Goal: Communication & Community: Answer question/provide support

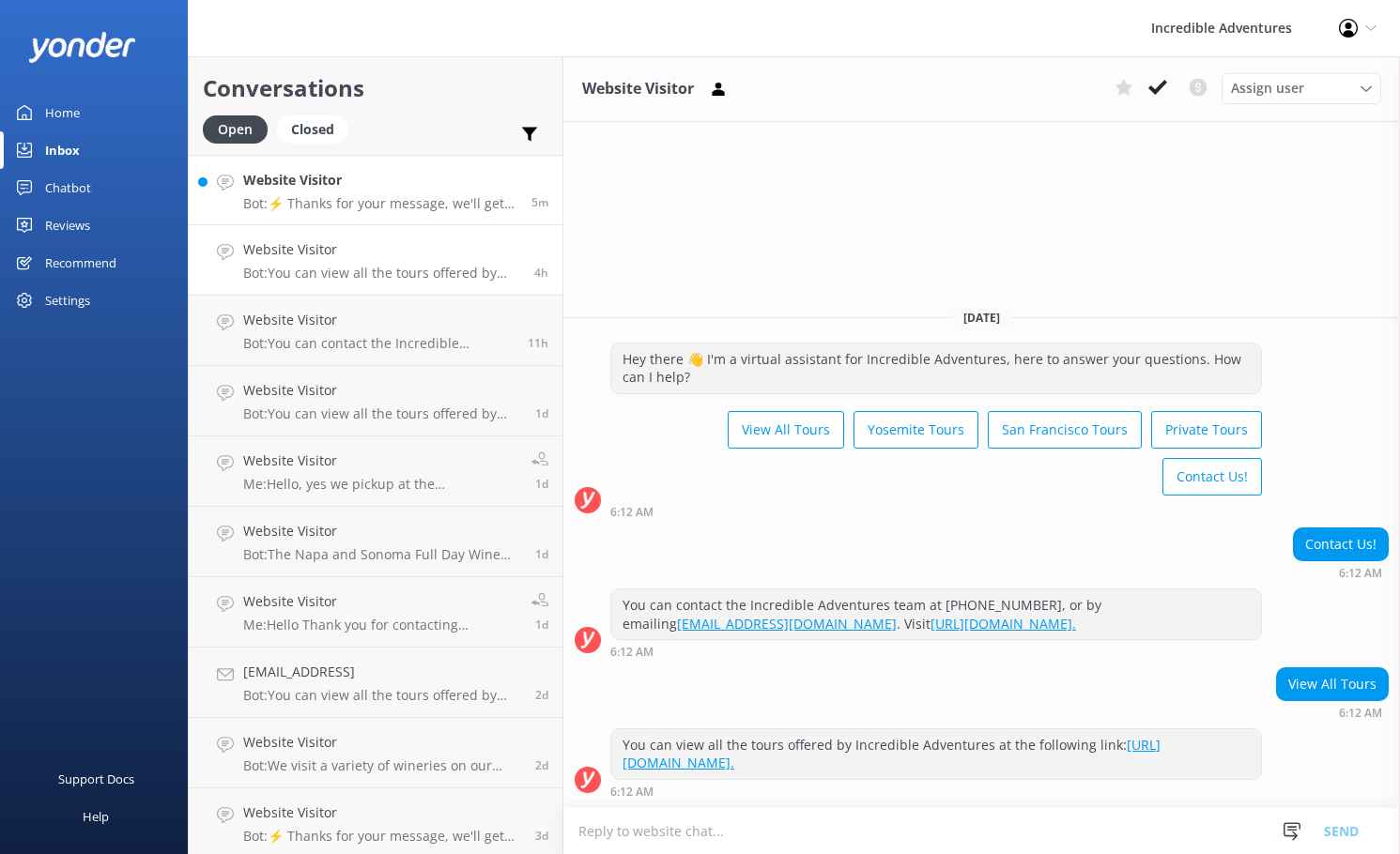
click at [273, 186] on h4 "Website Visitor" at bounding box center [380, 179] width 274 height 20
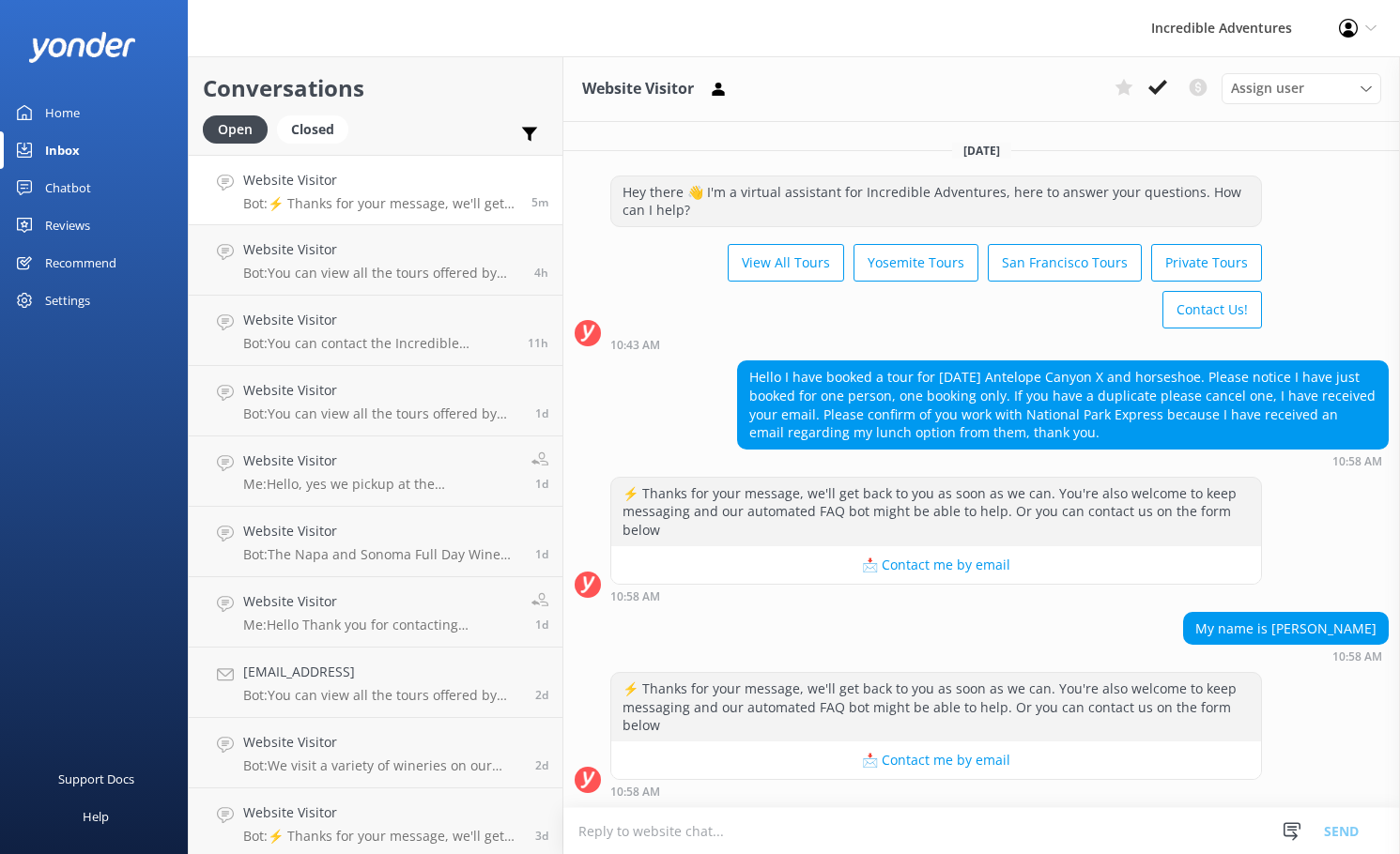
click at [860, 808] on textarea at bounding box center [981, 831] width 837 height 46
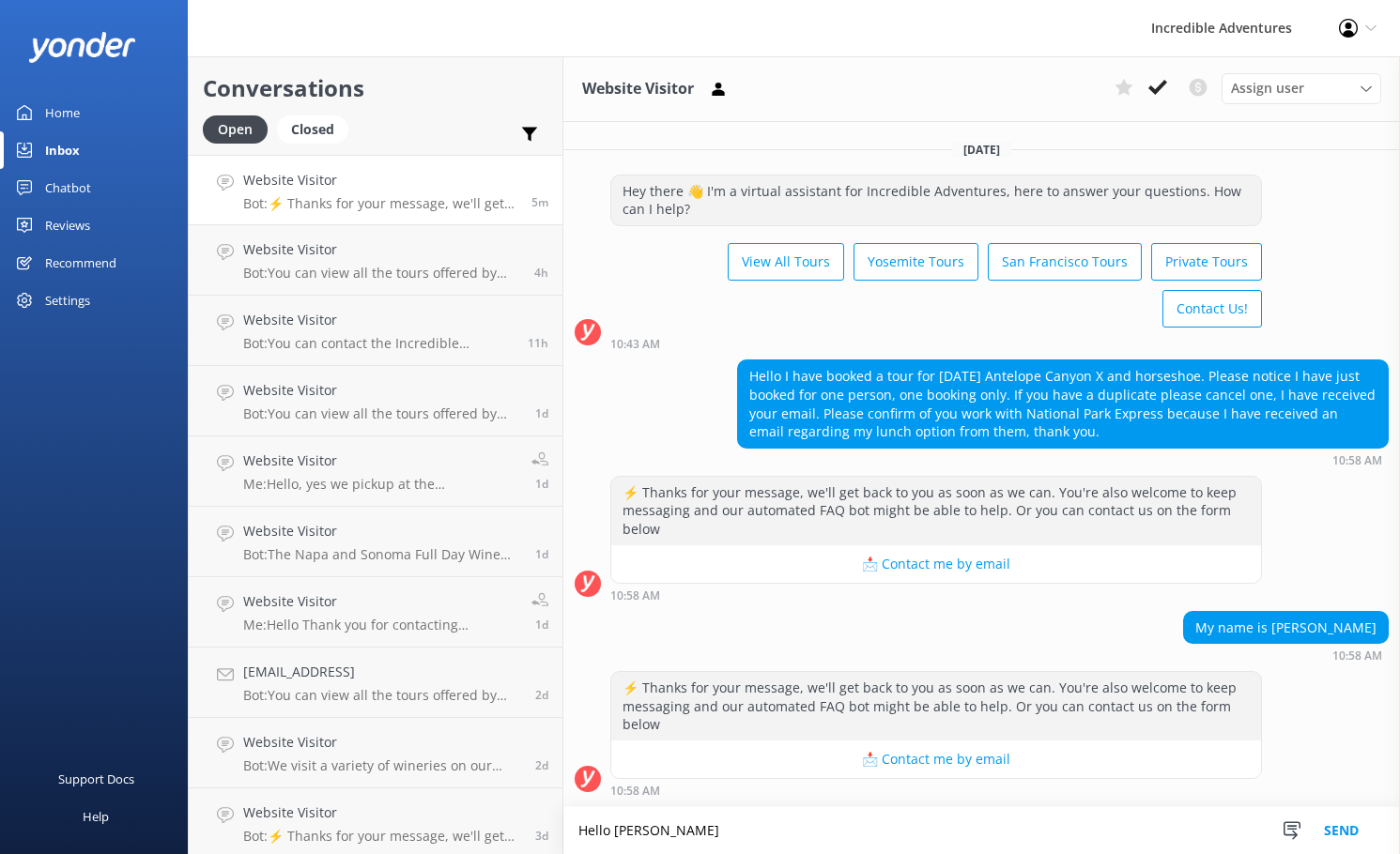
type textarea "Hello [PERSON_NAME]"
click at [1344, 828] on button "Send" at bounding box center [1341, 831] width 71 height 47
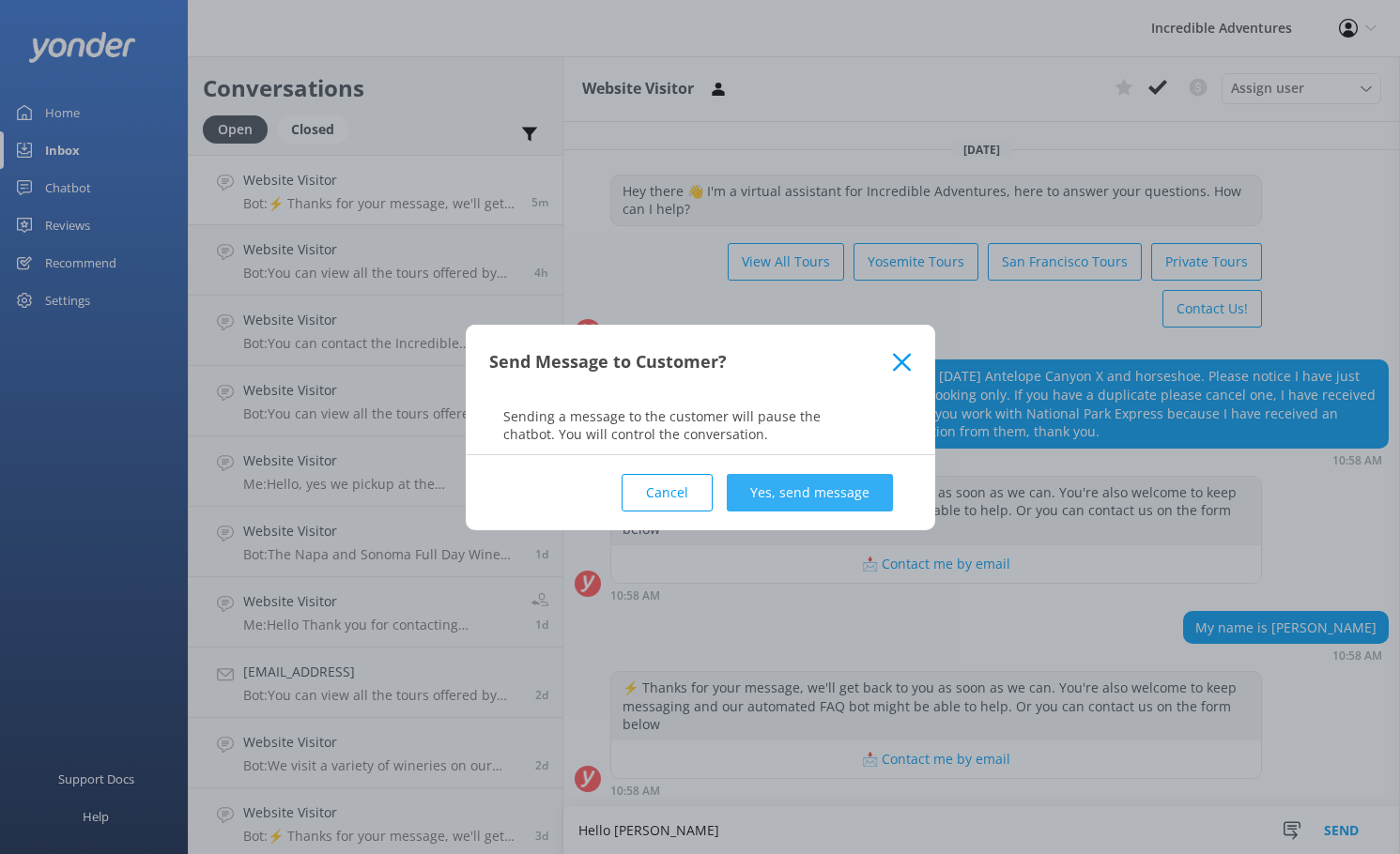
click at [780, 484] on button "Yes, send message" at bounding box center [809, 492] width 166 height 38
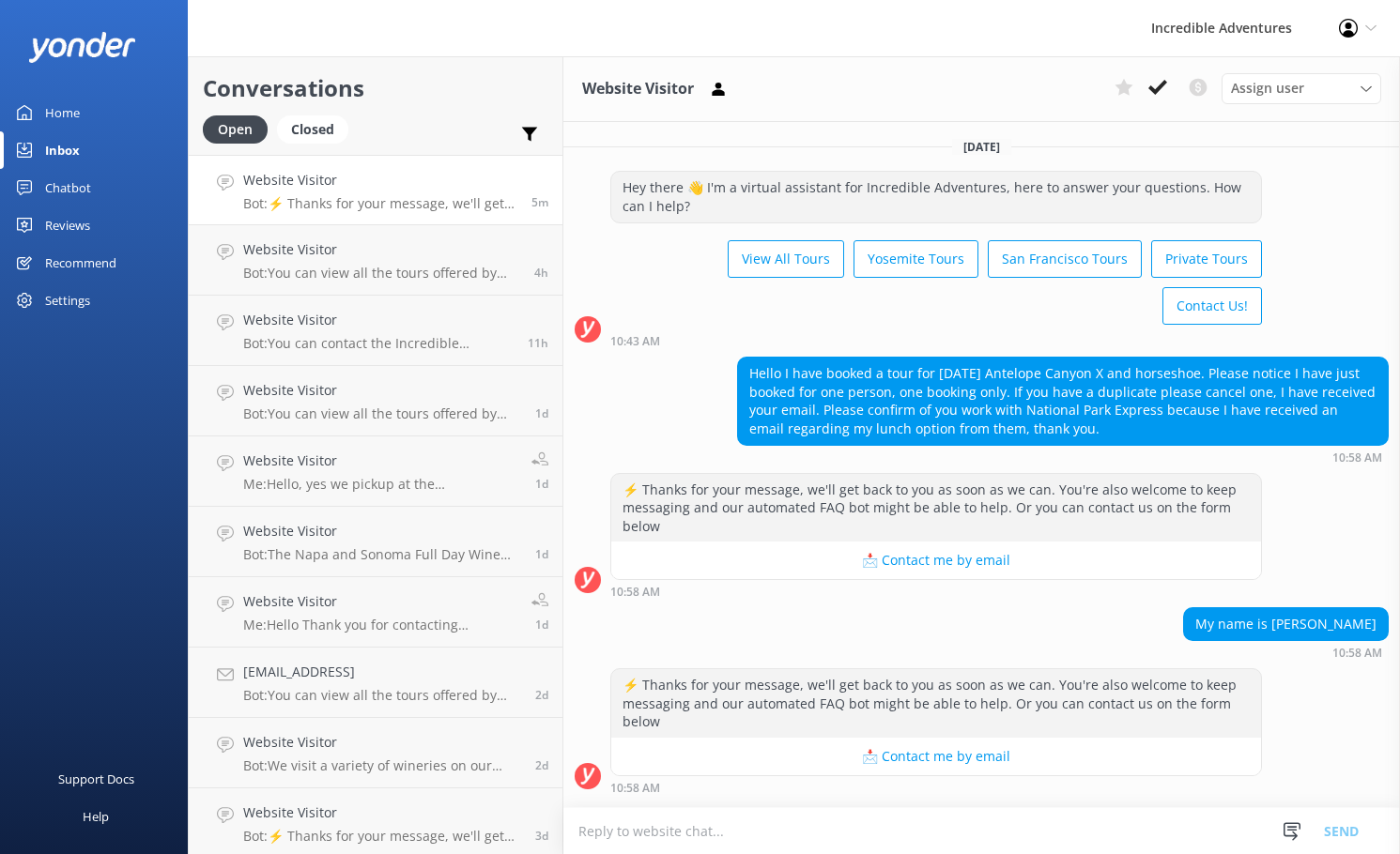
click at [794, 822] on textarea at bounding box center [981, 831] width 837 height 46
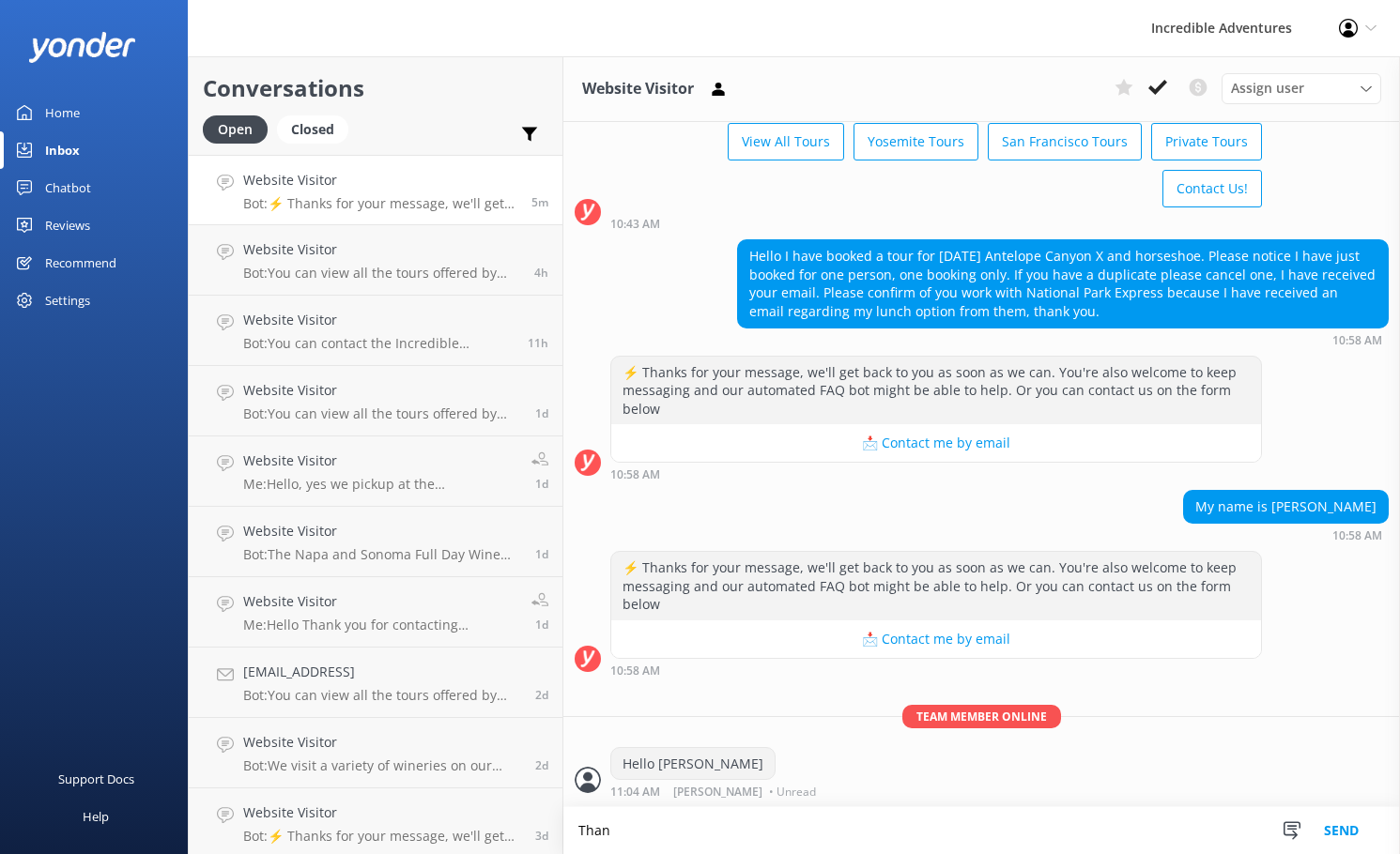
scroll to position [118, 0]
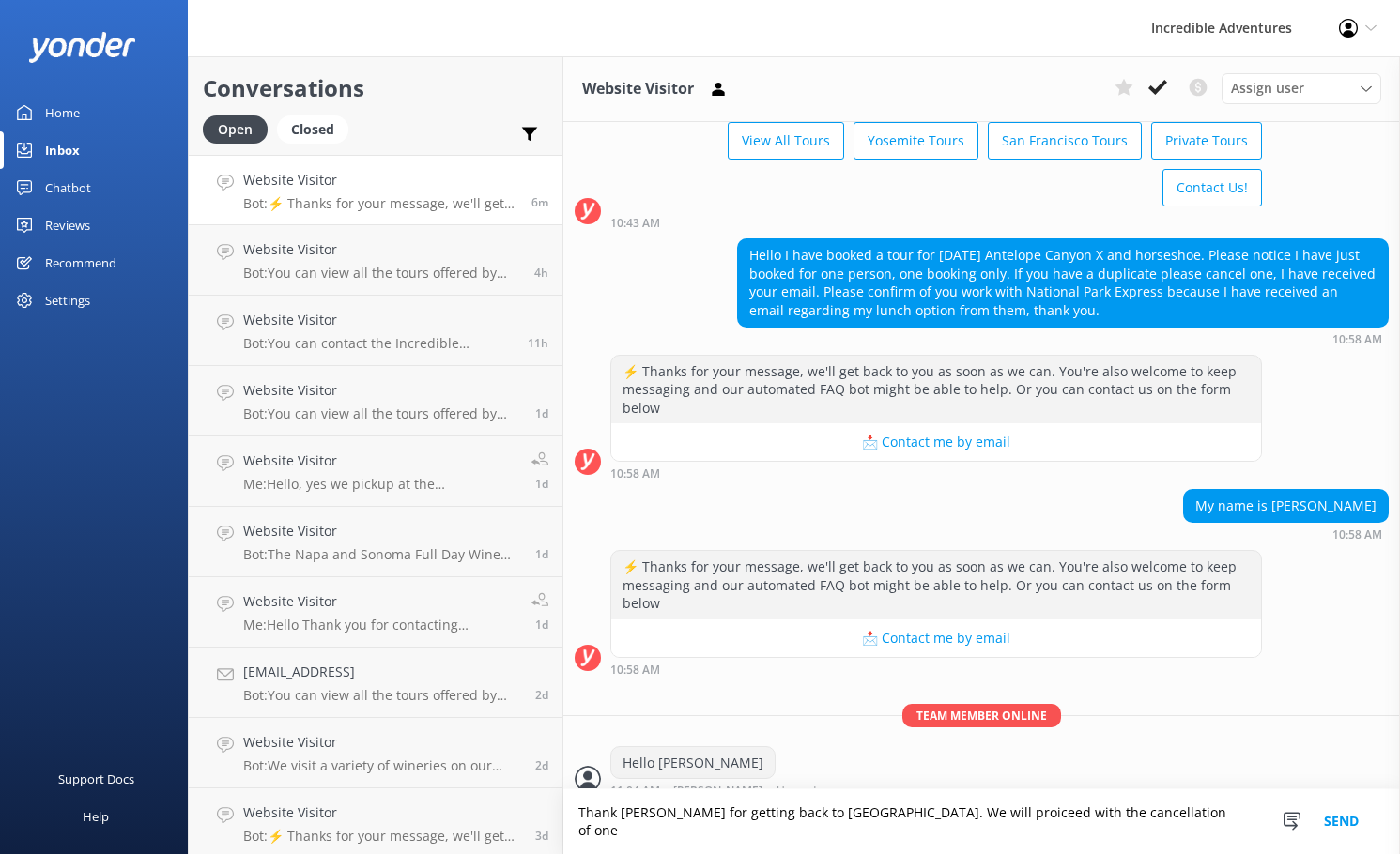
click at [858, 824] on textarea "Thank [PERSON_NAME] for getting back to [GEOGRAPHIC_DATA]. We will proiceed wit…" at bounding box center [981, 821] width 837 height 65
click at [1117, 818] on textarea "Thank [PERSON_NAME] for getting back to [GEOGRAPHIC_DATA]. We will proceed with…" at bounding box center [981, 821] width 837 height 65
type textarea "Thank [PERSON_NAME] for getting back to [GEOGRAPHIC_DATA]. We will proceed with…"
click at [1350, 833] on button "Send" at bounding box center [1341, 821] width 71 height 65
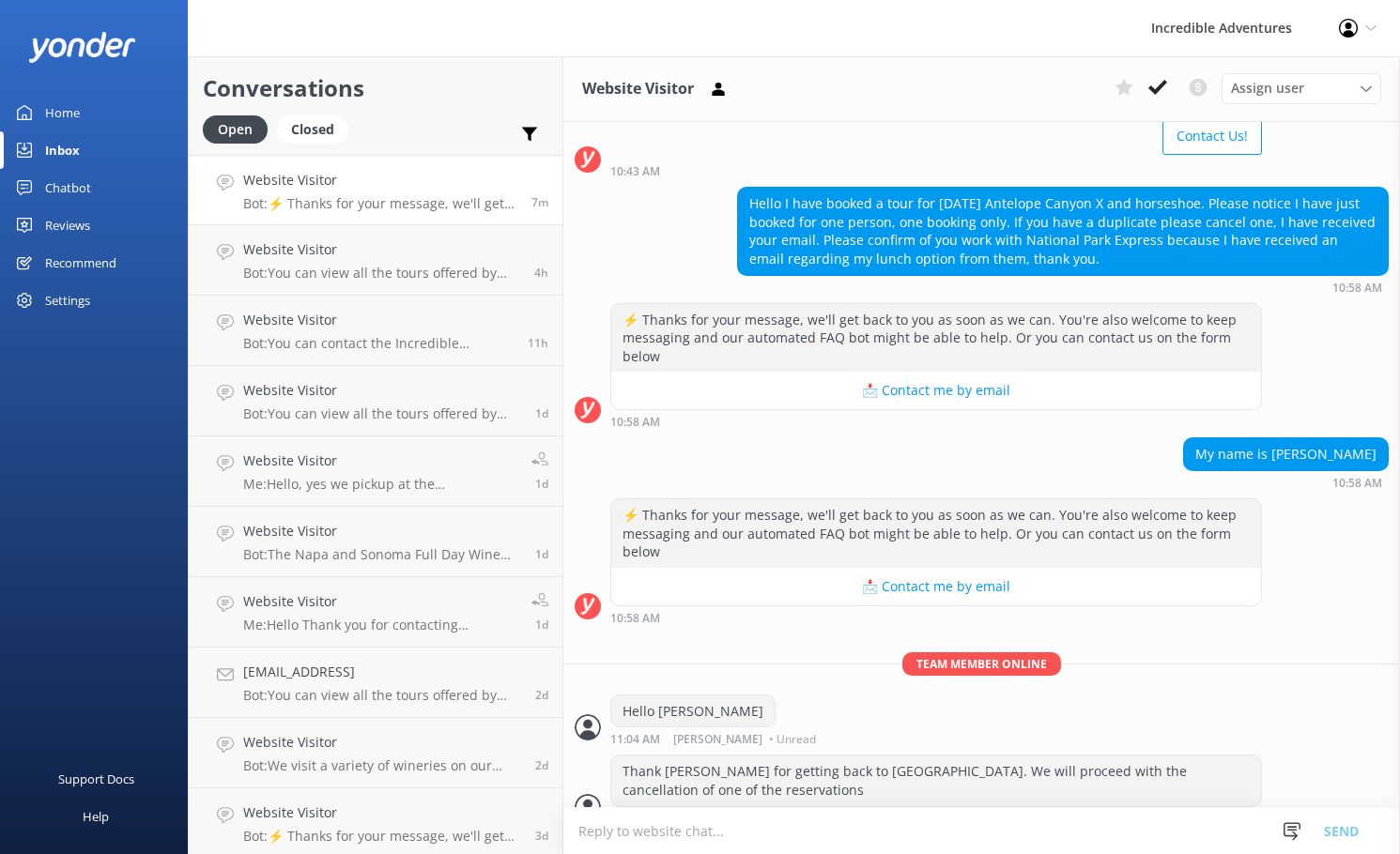
scroll to position [178, 0]
